Goal: Transaction & Acquisition: Purchase product/service

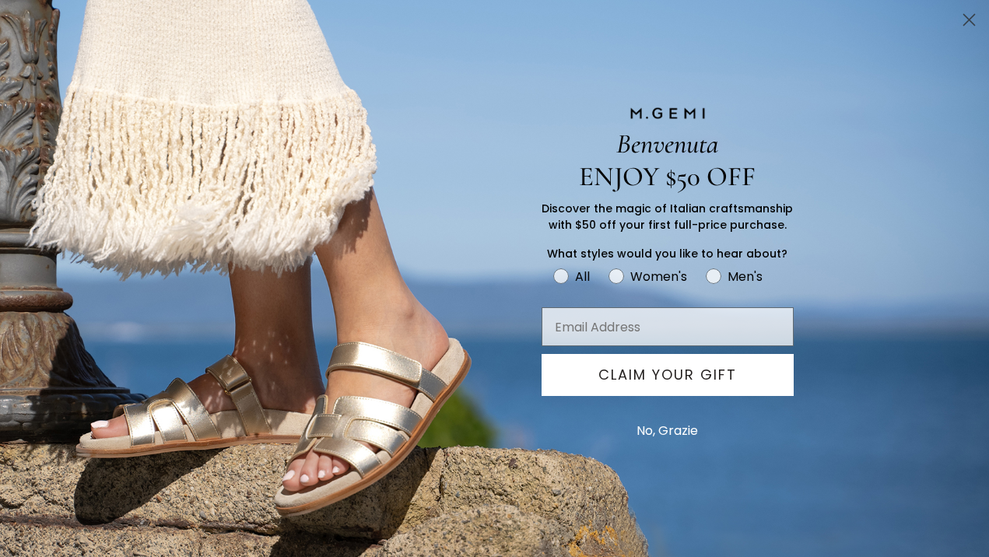
click at [453, 170] on div "ENJOY $50 OFF" at bounding box center [494, 176] width 607 height 33
click at [655, 445] on button "No, Grazie" at bounding box center [667, 430] width 77 height 39
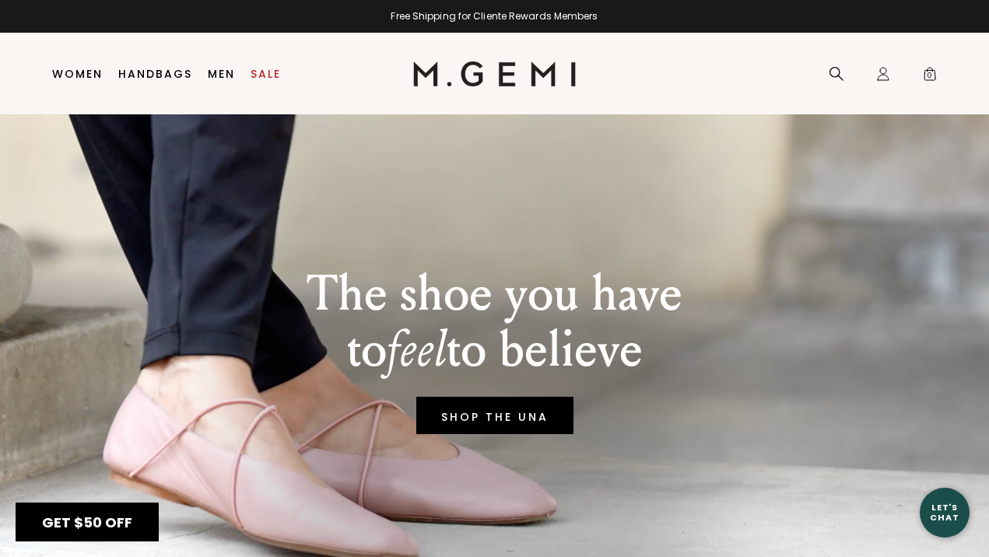
click at [661, 429] on button "No, Grazie" at bounding box center [667, 430] width 77 height 39
click at [85, 73] on div "Benvenuta ENJOY $50 OFF Discover the magic of Italian craftsmanship with $50 of…" at bounding box center [494, 278] width 989 height 557
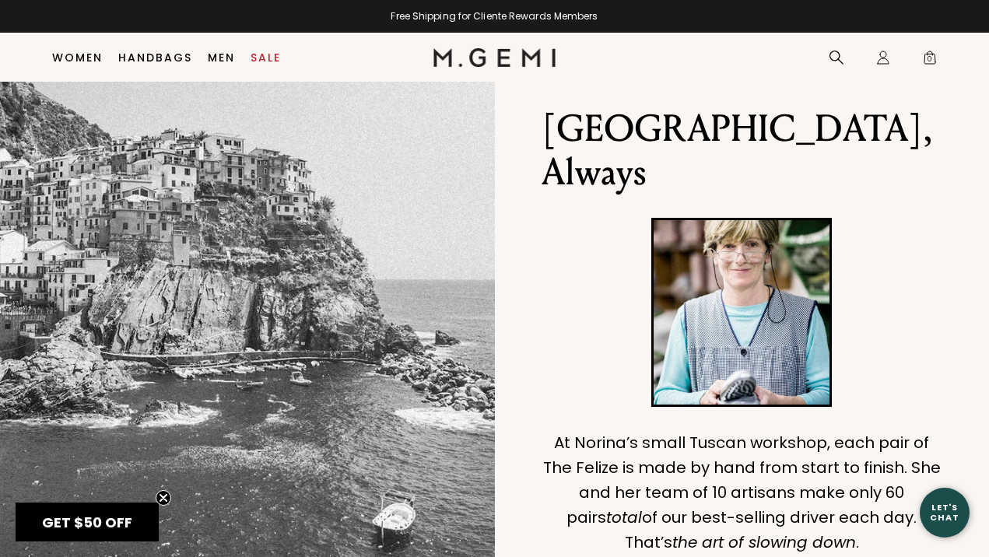
scroll to position [414, 0]
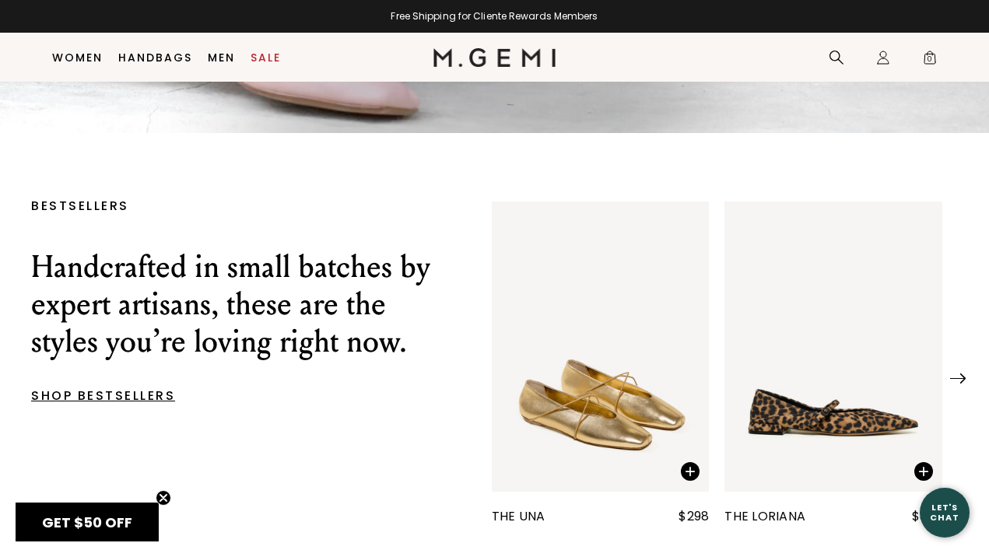
click at [70, 58] on div "Benvenuta ENJOY $50 OFF Discover the magic of Italian craftsmanship with $50 of…" at bounding box center [494, 278] width 989 height 557
click at [75, 58] on div "Benvenuta ENJOY $50 OFF Discover the magic of Italian craftsmanship with $50 of…" at bounding box center [494, 278] width 989 height 557
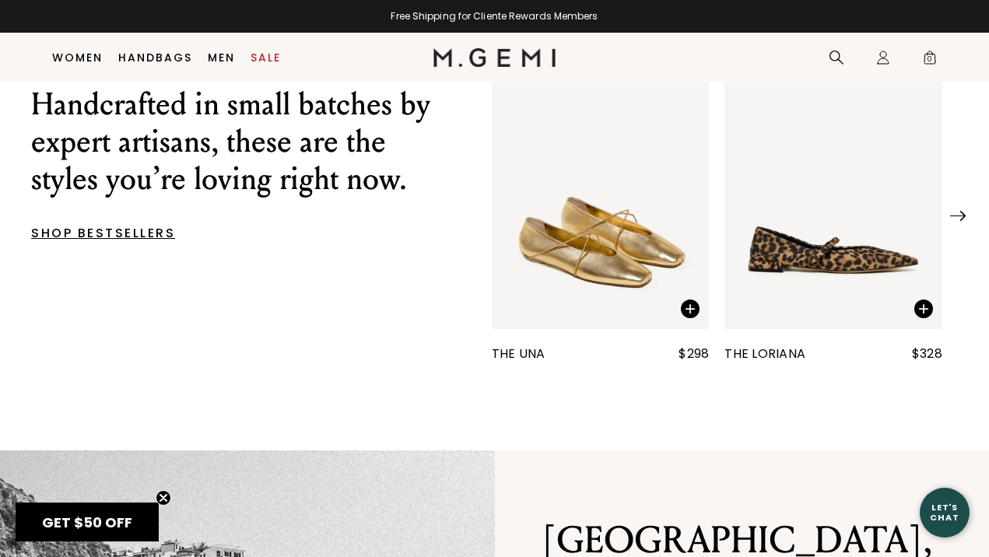
click at [167, 499] on div "Benvenuta ENJOY $50 OFF Discover the magic of Italian craftsmanship with $50 of…" at bounding box center [494, 278] width 989 height 557
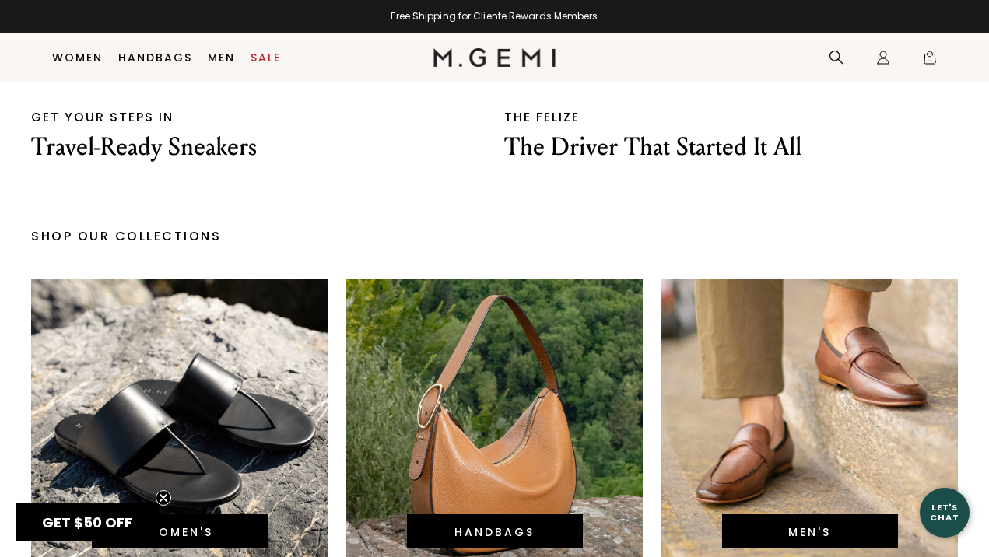
scroll to position [3265, 0]
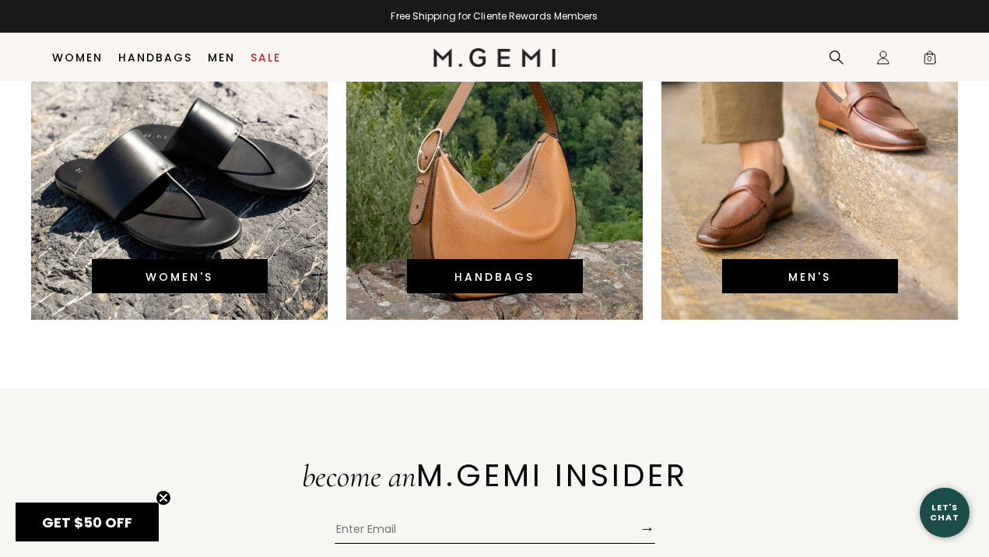
click at [144, 247] on div "Benvenuta ENJOY $50 OFF Discover the magic of Italian craftsmanship with $50 of…" at bounding box center [494, 278] width 989 height 557
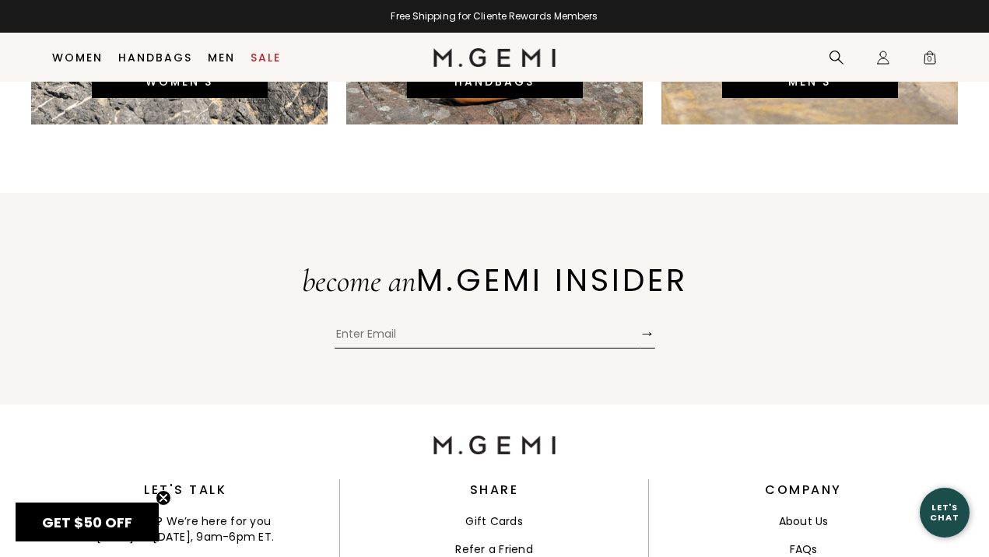
scroll to position [3342, 0]
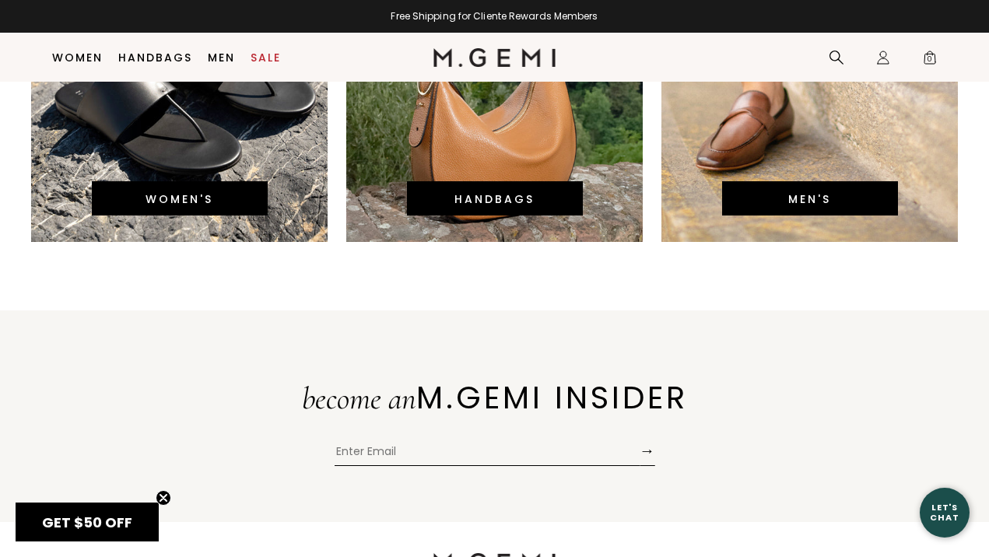
click at [70, 56] on div "Benvenuta ENJOY $50 OFF Discover the magic of Italian craftsmanship with $50 of…" at bounding box center [494, 278] width 989 height 557
click at [265, 65] on div "Benvenuta ENJOY $50 OFF Discover the magic of Italian craftsmanship with $50 of…" at bounding box center [494, 278] width 607 height 557
click at [265, 56] on div "Benvenuta ENJOY $50 OFF Discover the magic of Italian craftsmanship with $50 of…" at bounding box center [494, 278] width 607 height 557
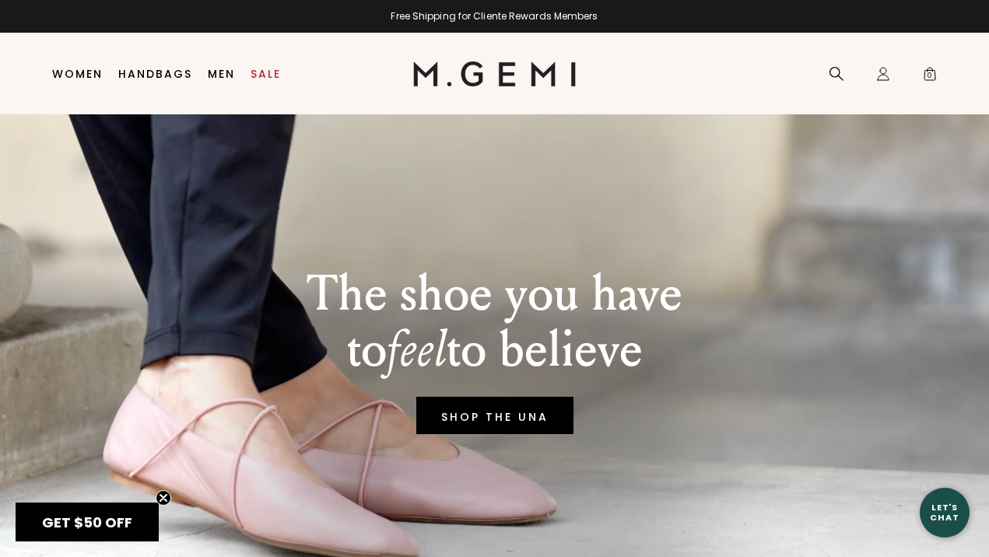
scroll to position [0, 0]
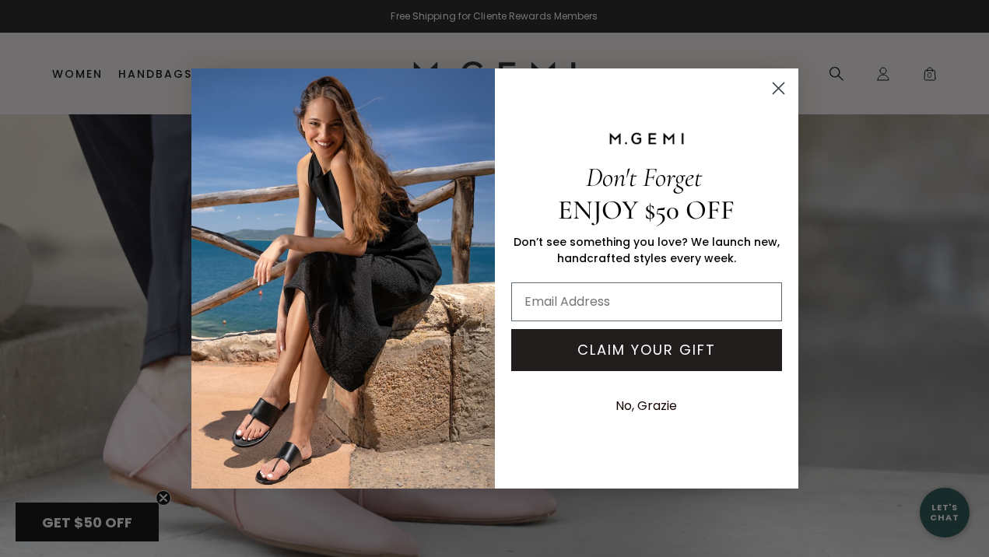
click at [781, 93] on circle "Close dialog" at bounding box center [778, 88] width 26 height 26
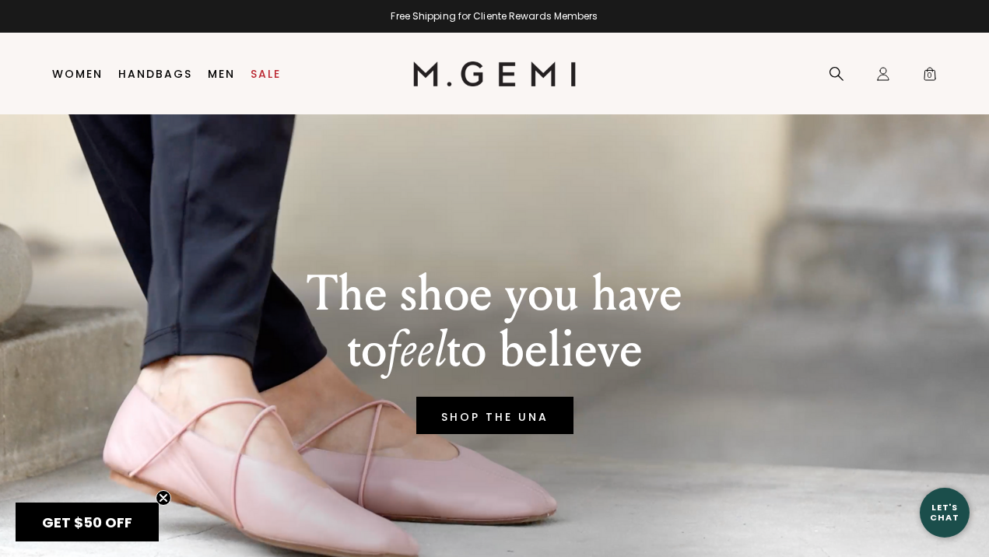
click at [266, 72] on div "Benvenuta ENJOY $50 OFF Discover the magic of Italian craftsmanship with $50 of…" at bounding box center [494, 278] width 607 height 557
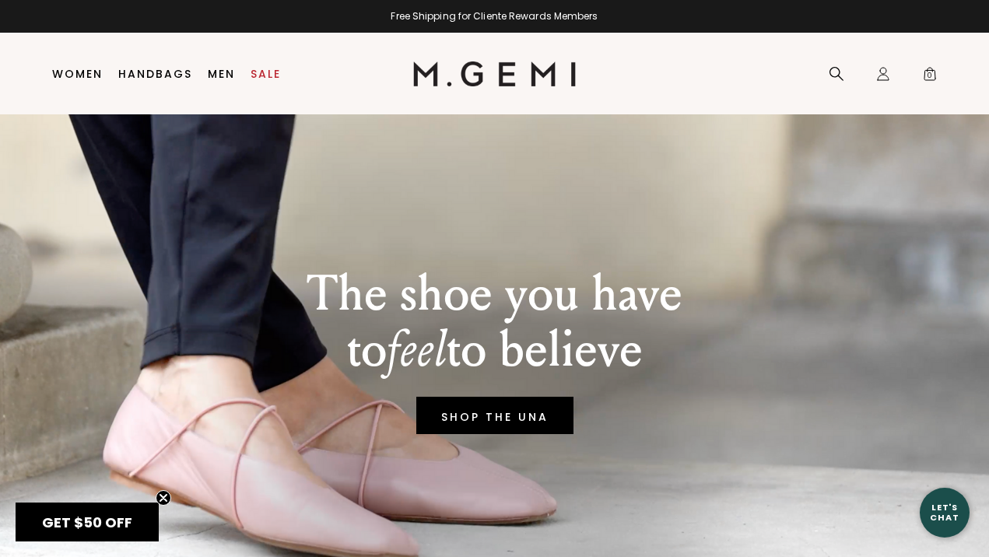
click at [165, 485] on div "Benvenuta ENJOY $50 OFF Discover the magic of Italian craftsmanship with $50 of…" at bounding box center [494, 278] width 989 height 557
click at [165, 501] on div "Benvenuta ENJOY $50 OFF Discover the magic of Italian craftsmanship with $50 of…" at bounding box center [494, 278] width 989 height 557
click at [265, 75] on div "Benvenuta ENJOY $50 OFF Discover the magic of Italian craftsmanship with $50 of…" at bounding box center [494, 278] width 607 height 557
click at [260, 67] on div "Benvenuta ENJOY $50 OFF Discover the magic of Italian craftsmanship with $50 of…" at bounding box center [494, 278] width 607 height 557
click at [255, 66] on div "Benvenuta ENJOY $50 OFF Discover the magic of Italian craftsmanship with $50 of…" at bounding box center [494, 278] width 607 height 557
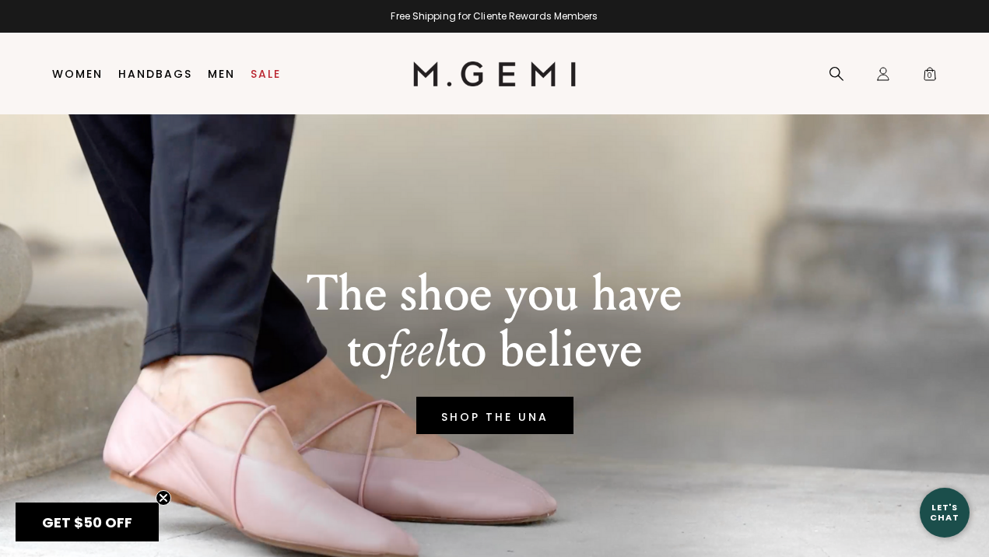
click at [269, 75] on div "Benvenuta ENJOY $50 OFF Discover the magic of Italian craftsmanship with $50 of…" at bounding box center [494, 278] width 607 height 557
click at [86, 77] on div "Benvenuta ENJOY $50 OFF Discover the magic of Italian craftsmanship with $50 of…" at bounding box center [494, 278] width 989 height 557
click at [86, 78] on div "Benvenuta ENJOY $50 OFF Discover the magic of Italian craftsmanship with $50 of…" at bounding box center [494, 278] width 989 height 557
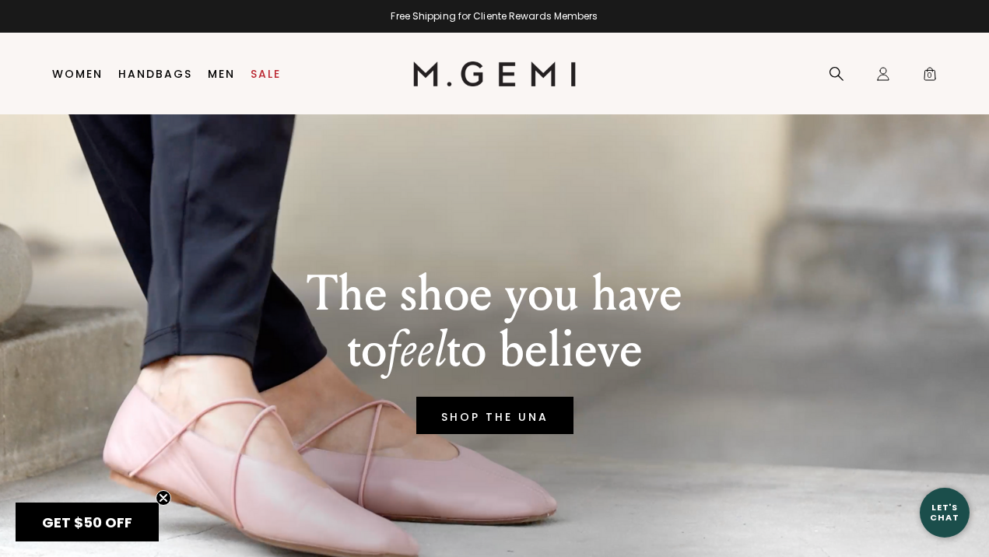
click at [86, 78] on div "Benvenuta ENJOY $50 OFF Discover the magic of Italian craftsmanship with $50 of…" at bounding box center [494, 278] width 989 height 557
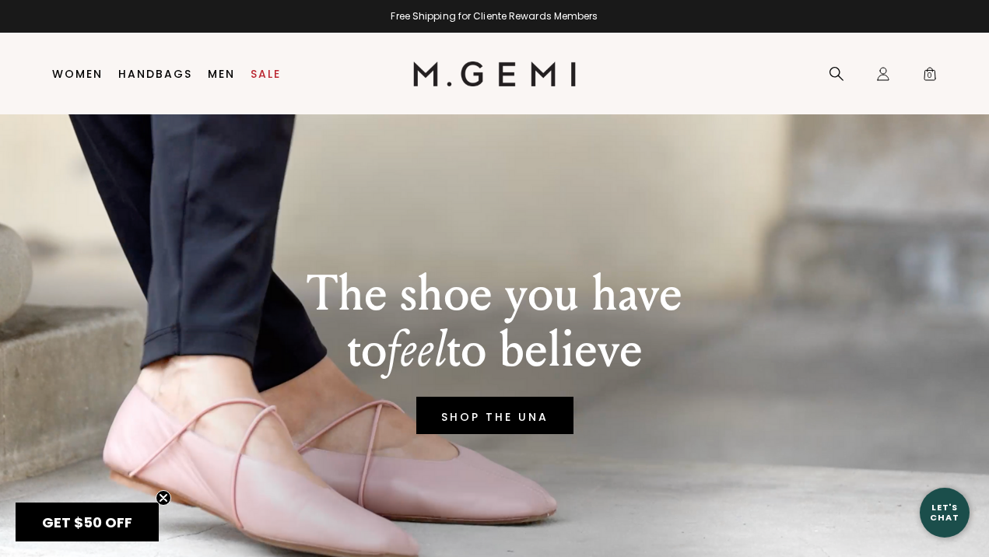
click at [86, 78] on div "Benvenuta ENJOY $50 OFF Discover the magic of Italian craftsmanship with $50 of…" at bounding box center [494, 278] width 989 height 557
click at [184, 159] on div "Benvenuta ENJOY $50 OFF Discover the magic of Italian craftsmanship with $50 of…" at bounding box center [494, 278] width 989 height 557
click at [835, 79] on div "Benvenuta ENJOY $50 OFF Discover the magic of Italian craftsmanship with $50 of…" at bounding box center [494, 278] width 989 height 557
click at [838, 74] on div "Benvenuta ENJOY $50 OFF Discover the magic of Italian craftsmanship with $50 of…" at bounding box center [494, 278] width 989 height 557
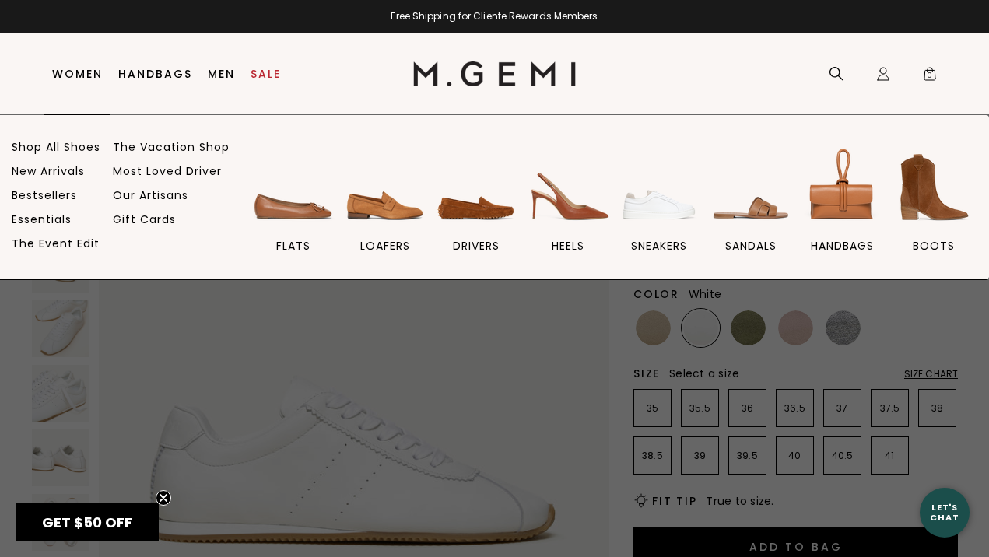
click at [74, 72] on link "Women" at bounding box center [77, 74] width 51 height 12
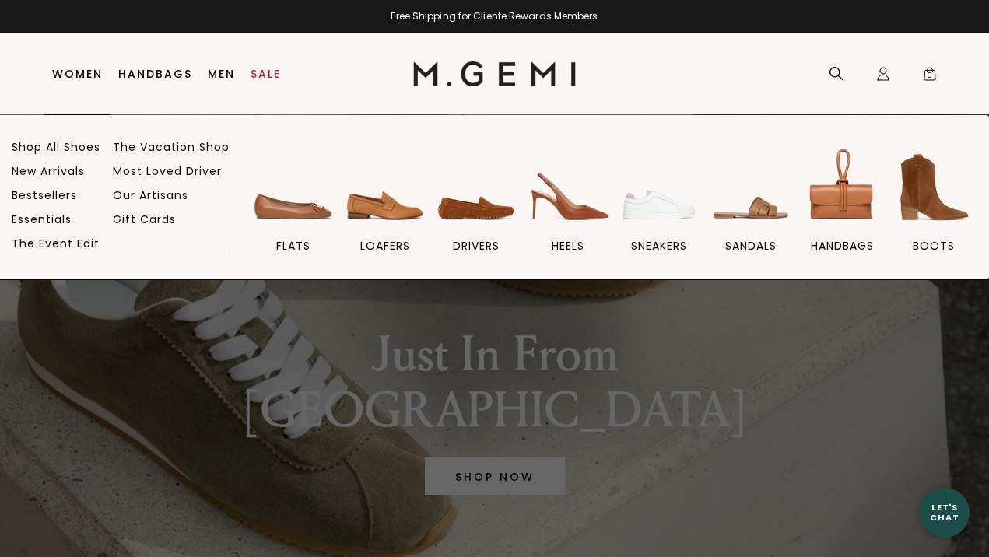
click at [75, 72] on link "Women" at bounding box center [77, 74] width 51 height 12
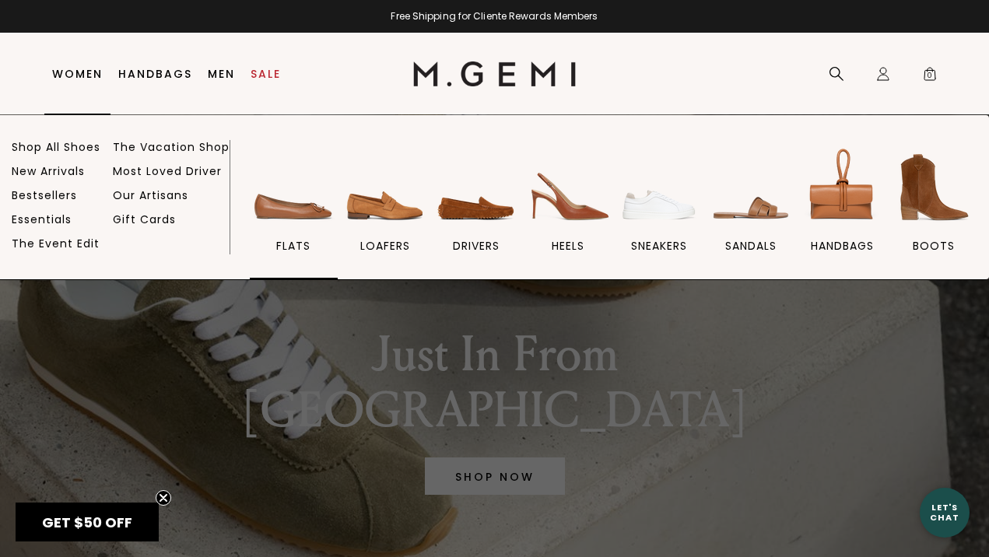
click at [285, 221] on img at bounding box center [293, 187] width 87 height 87
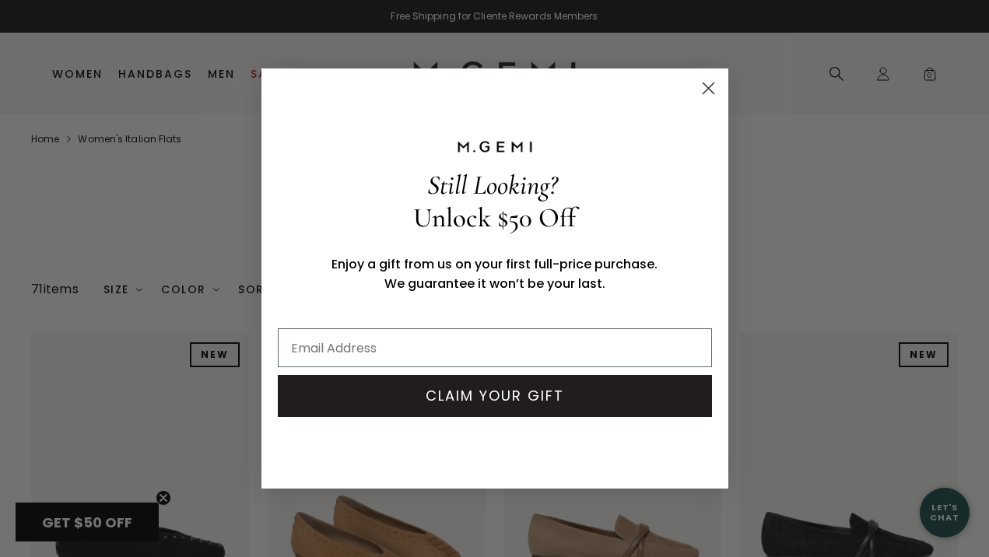
click at [713, 87] on circle "Close dialog" at bounding box center [708, 88] width 26 height 26
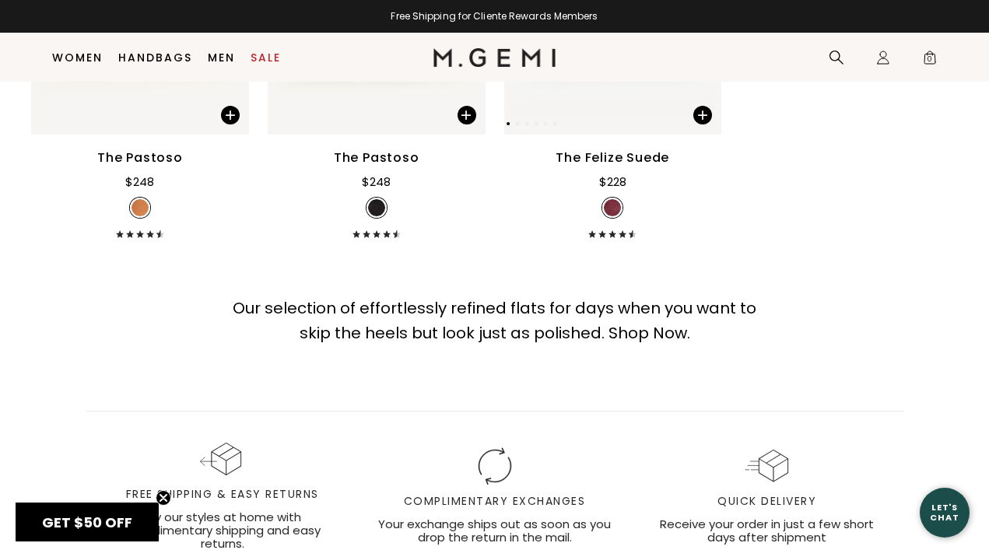
scroll to position [7793, 0]
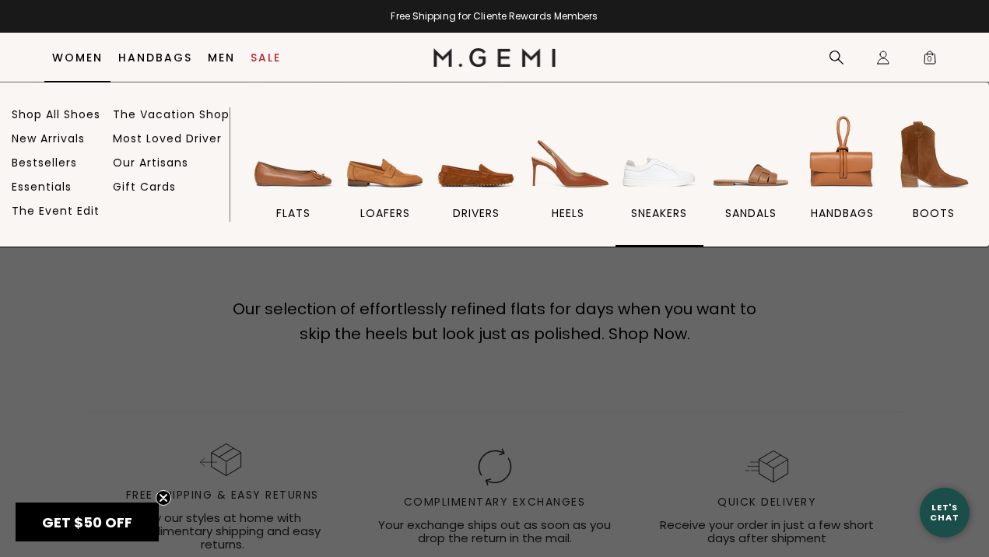
click at [660, 174] on img at bounding box center [658, 154] width 87 height 87
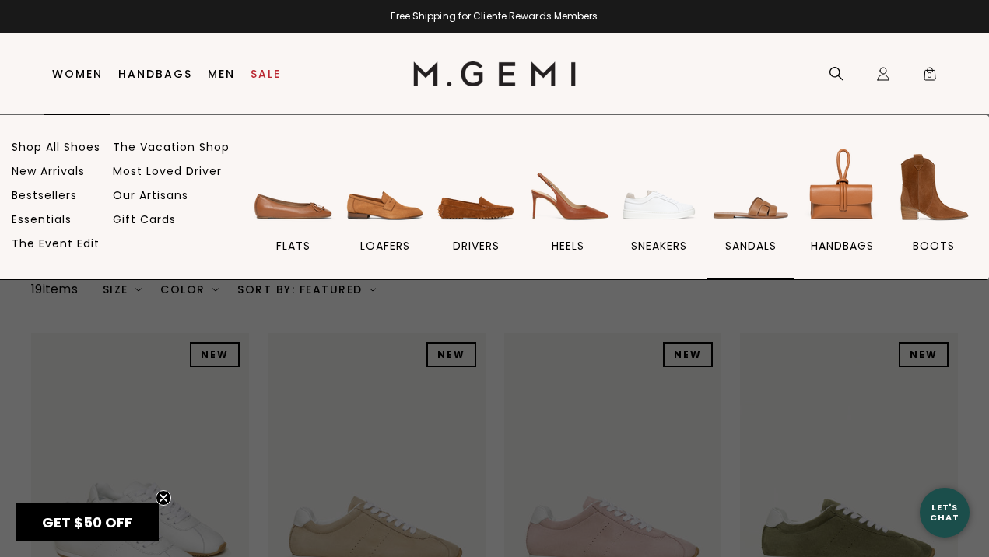
click at [767, 205] on img at bounding box center [750, 187] width 87 height 87
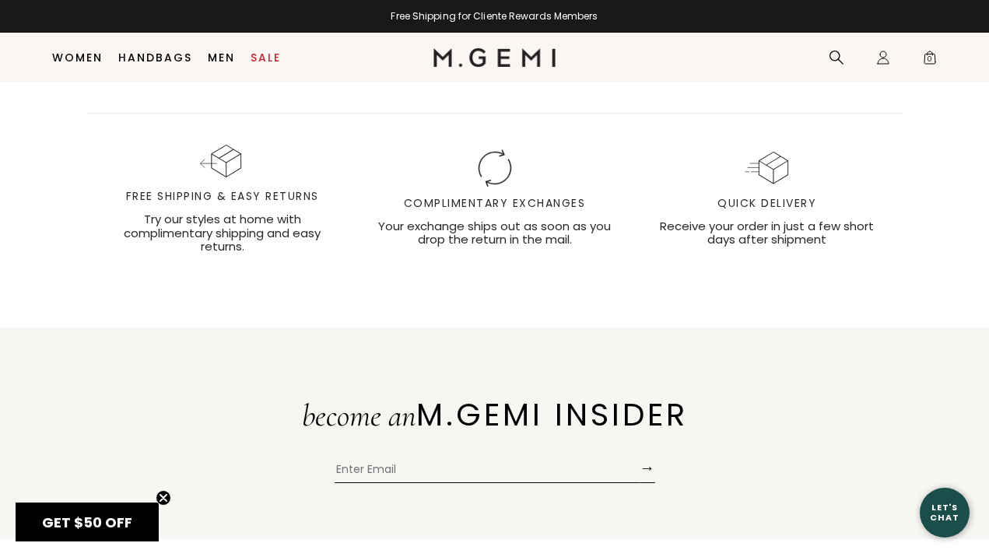
scroll to position [6020, 0]
